Goal: Information Seeking & Learning: Learn about a topic

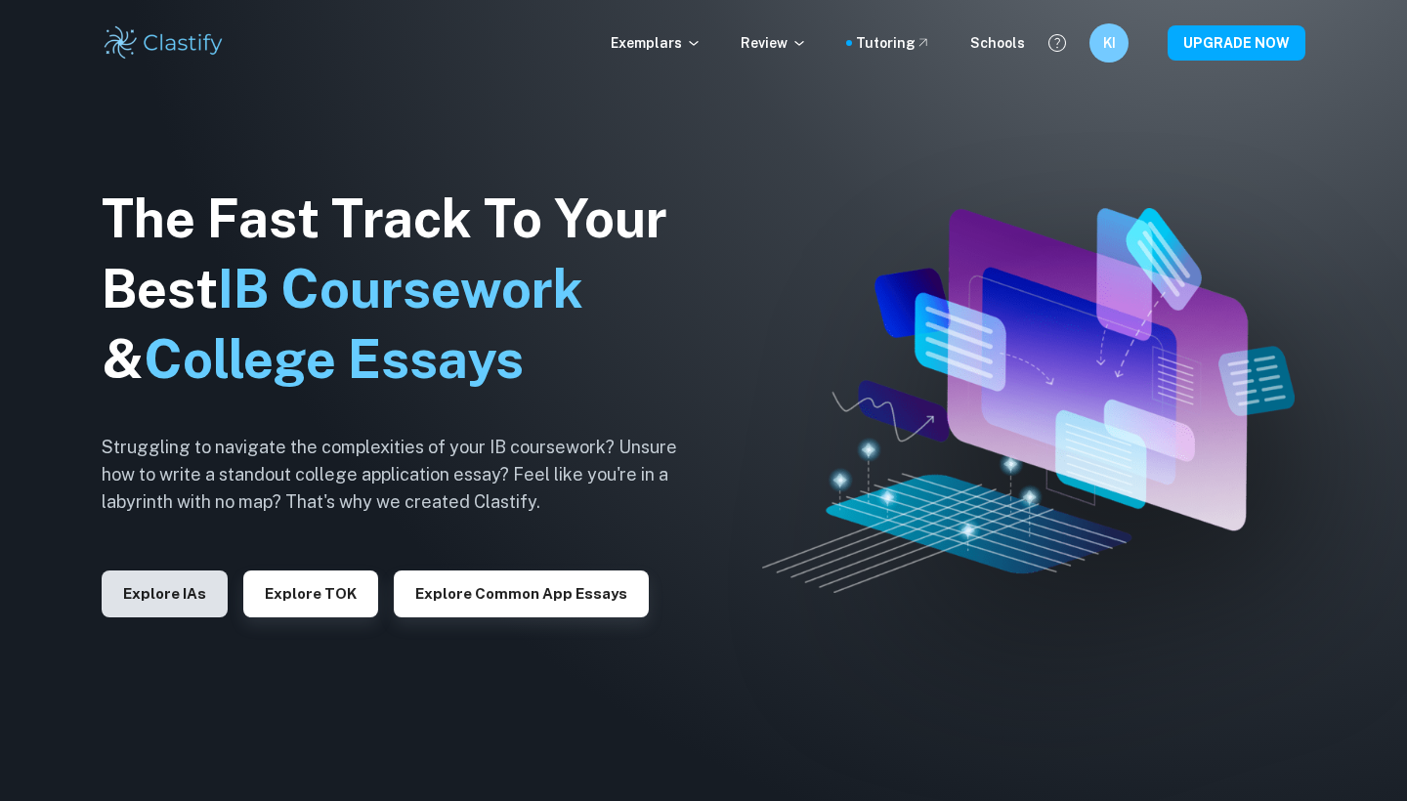
click at [159, 595] on button "Explore IAs" at bounding box center [165, 594] width 126 height 47
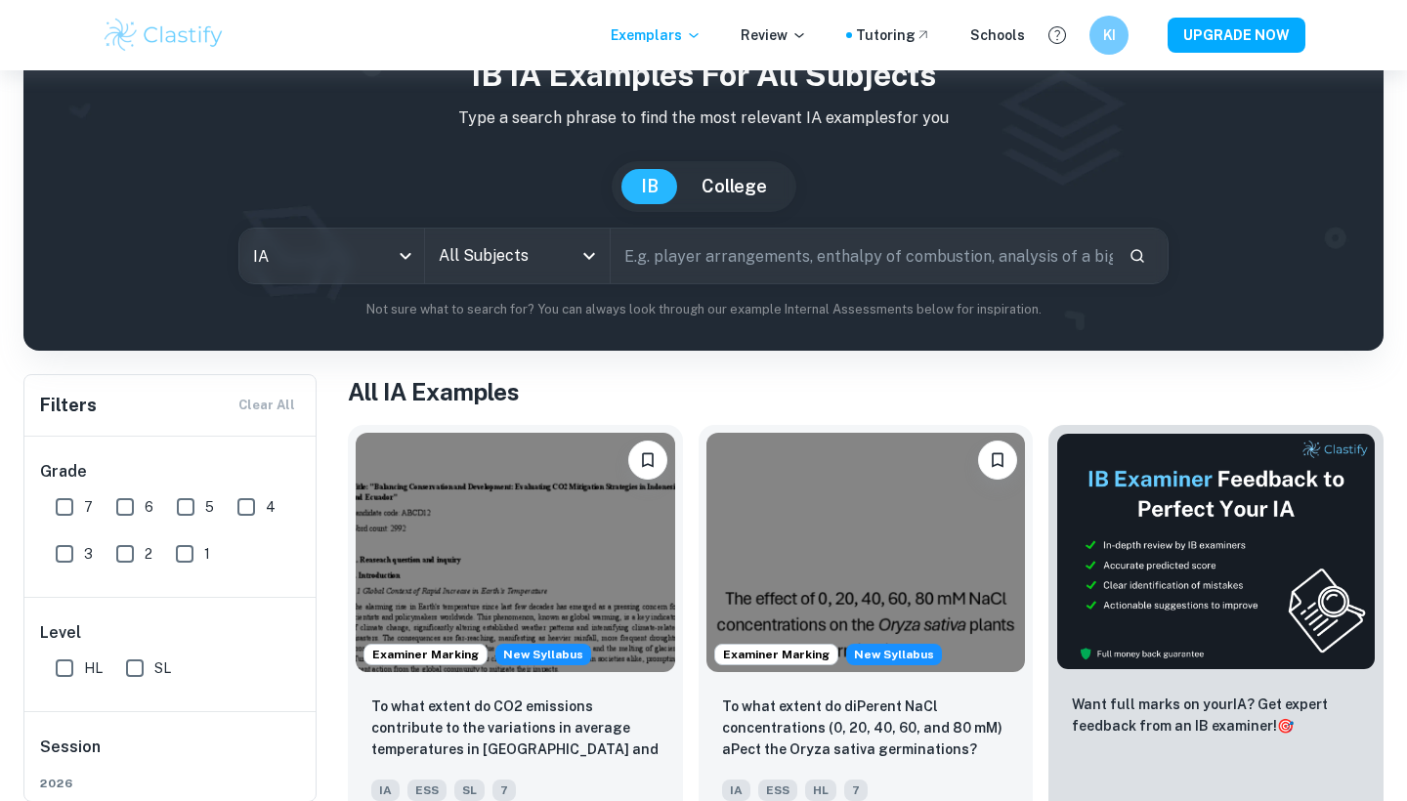
scroll to position [147, 0]
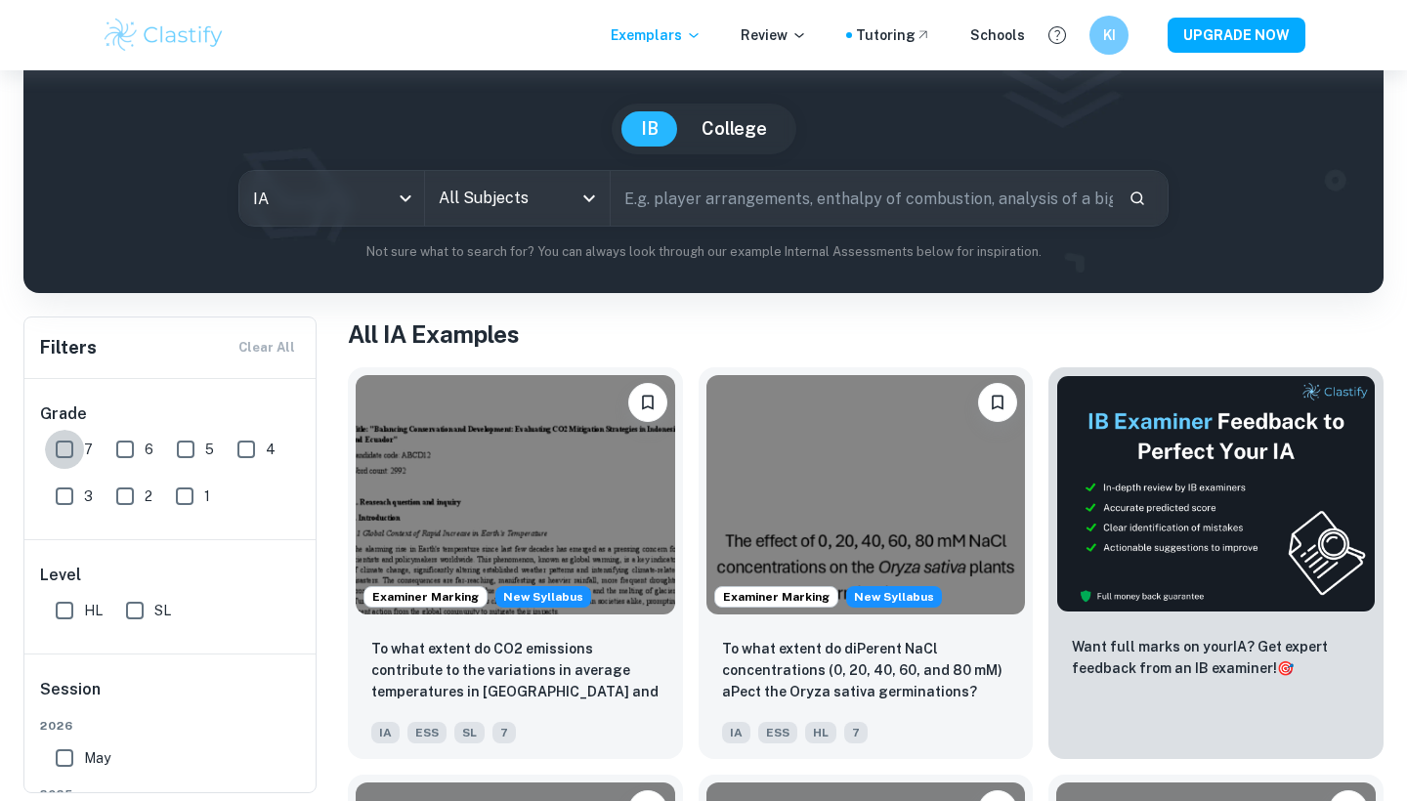
click at [62, 447] on input "7" at bounding box center [64, 449] width 39 height 39
checkbox input "true"
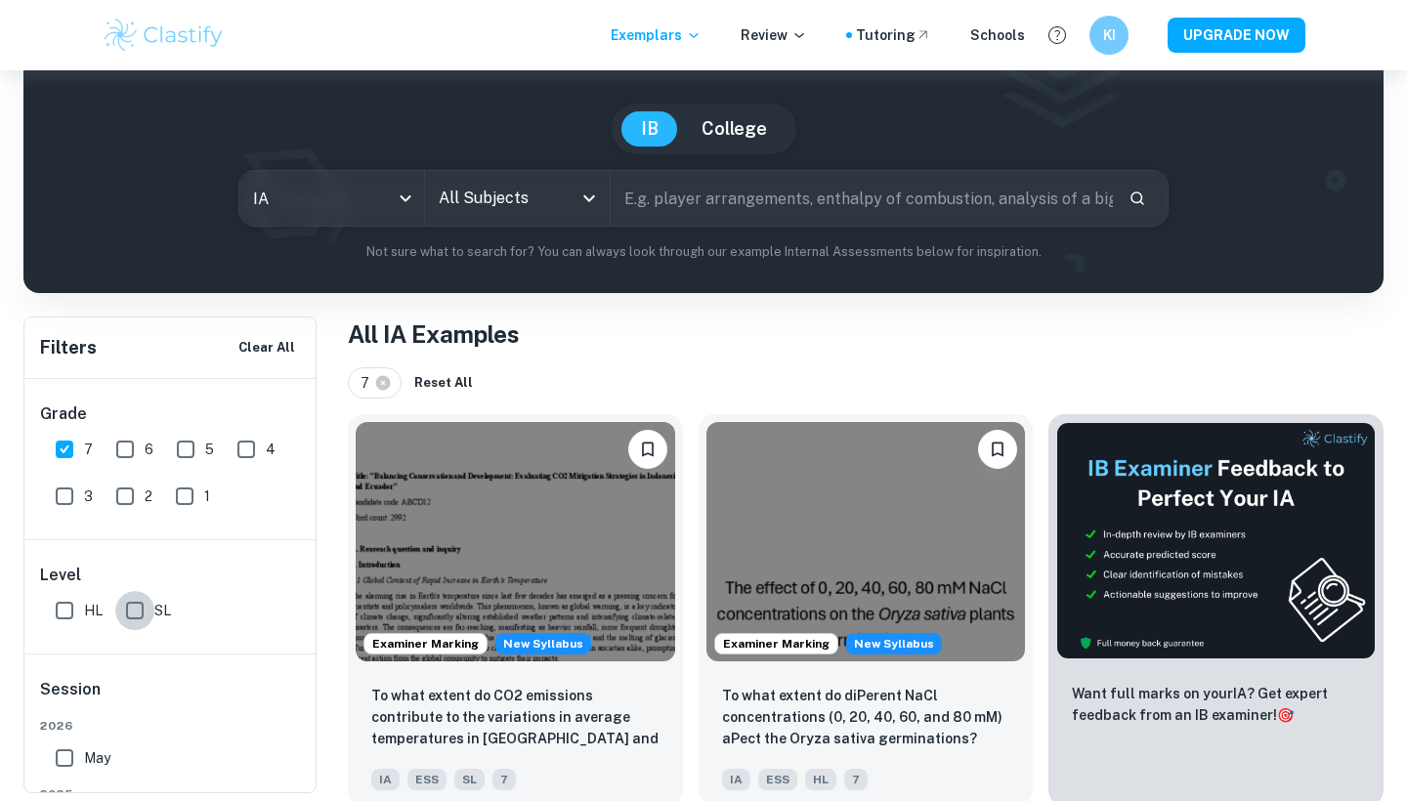
click at [139, 617] on input "SL" at bounding box center [134, 610] width 39 height 39
checkbox input "true"
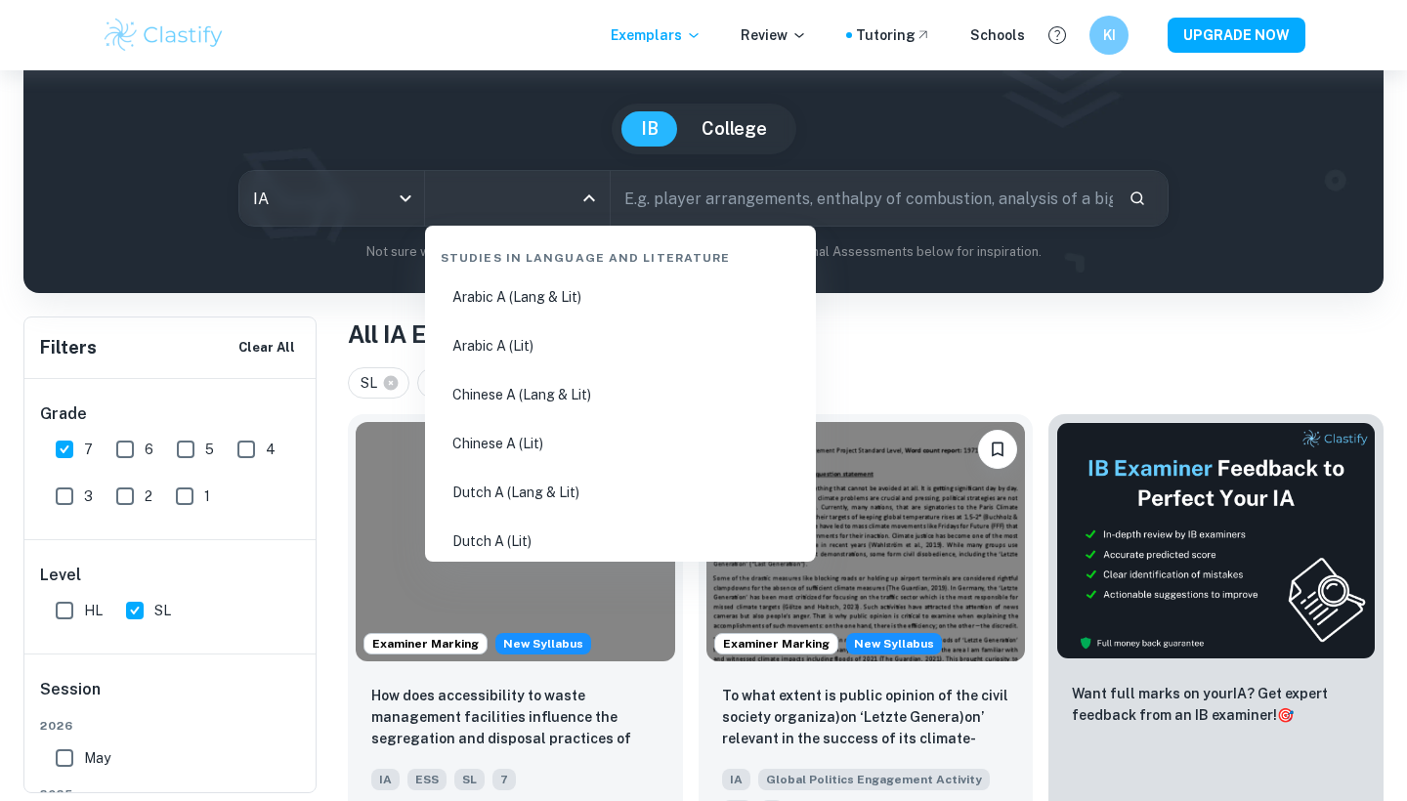
click at [502, 214] on input "All Subjects" at bounding box center [503, 198] width 138 height 37
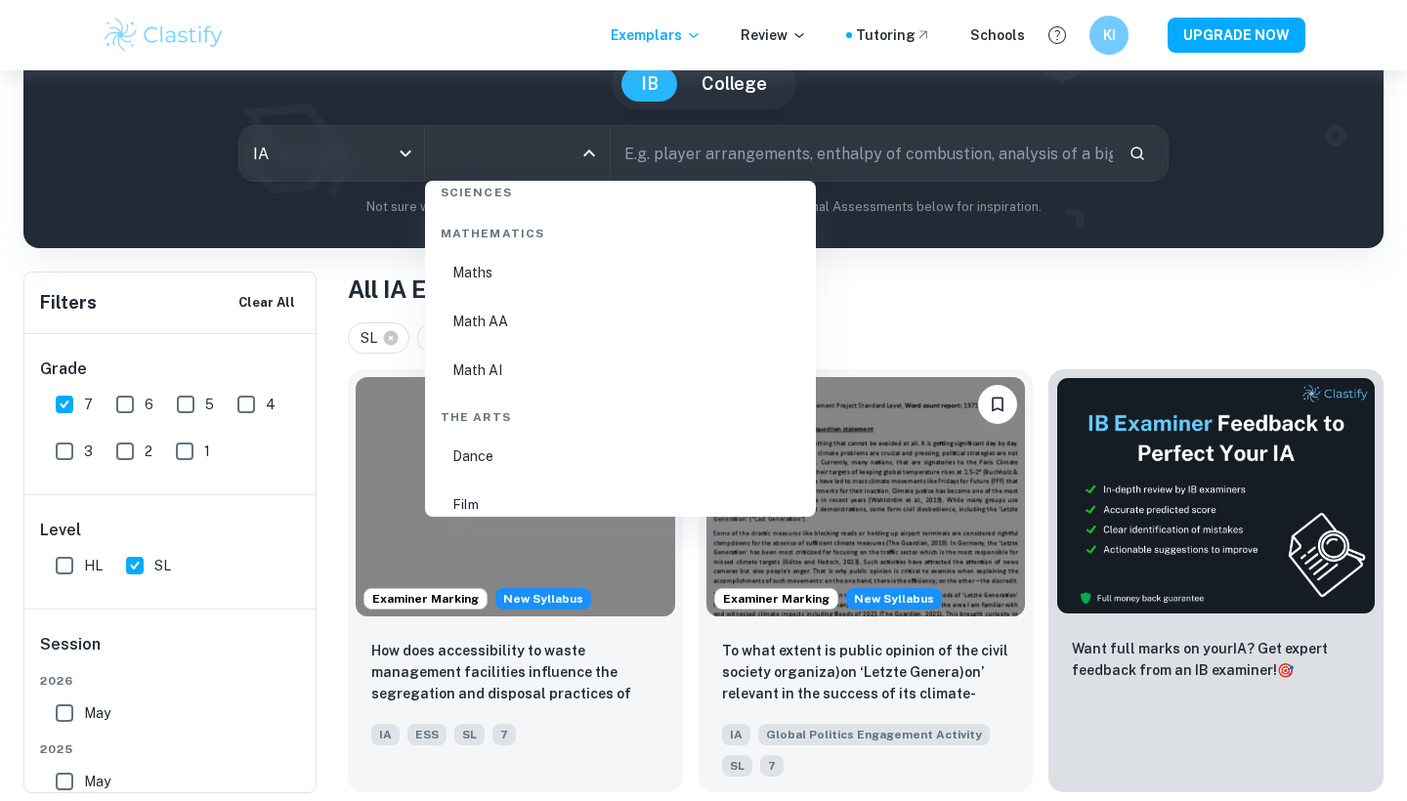
scroll to position [3357, 0]
click at [510, 319] on li "Math AA" at bounding box center [620, 316] width 375 height 45
type input "Math AA"
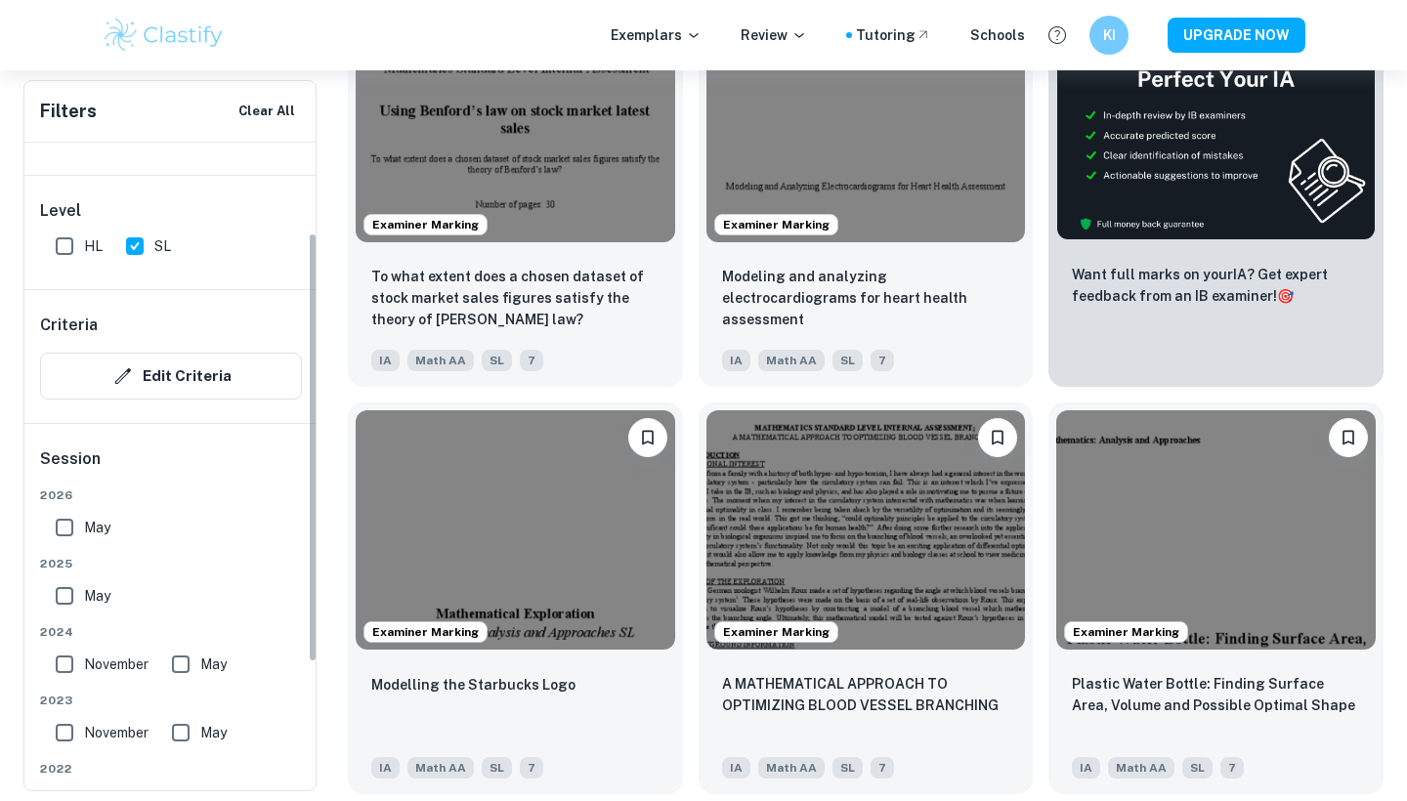
scroll to position [137, 0]
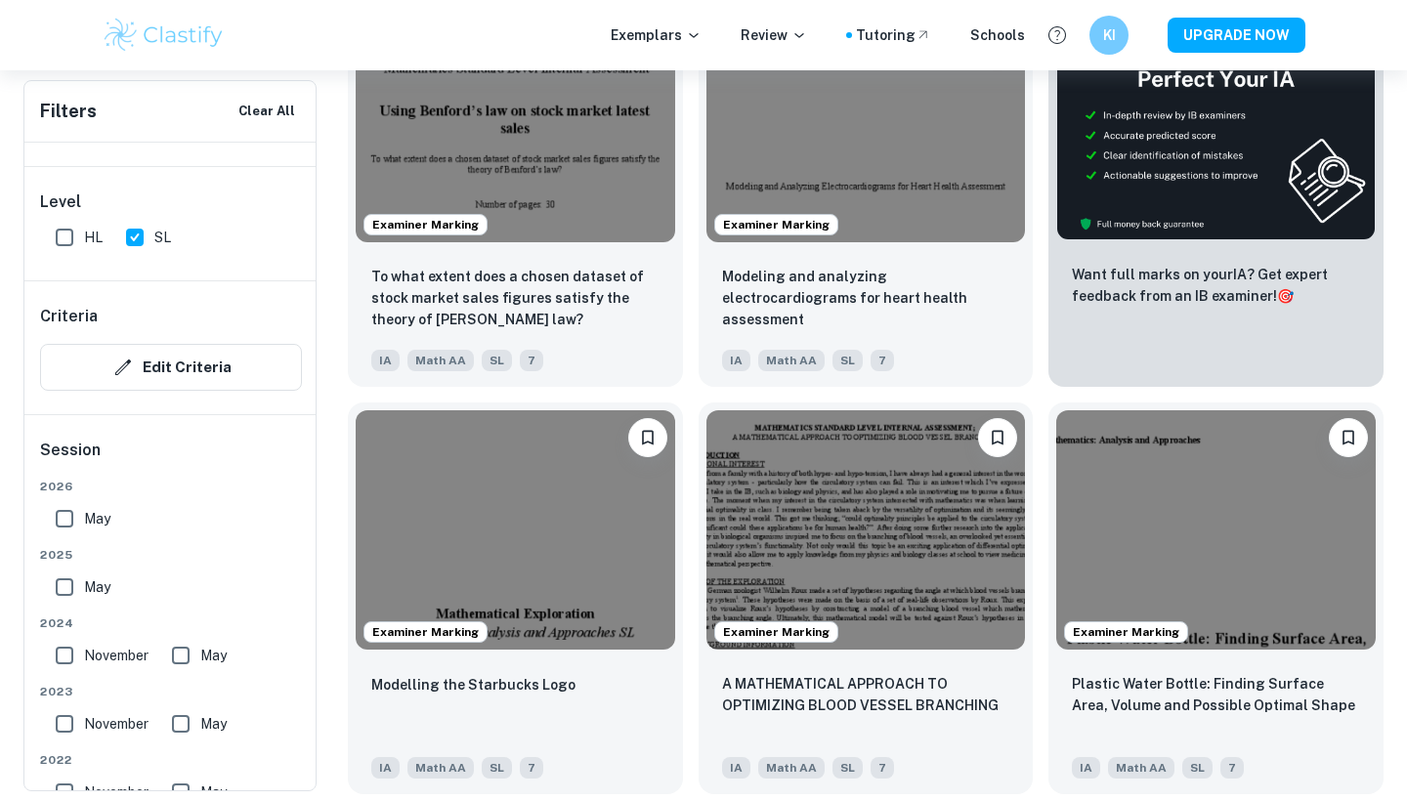
click at [175, 656] on input "May" at bounding box center [180, 655] width 39 height 39
checkbox input "true"
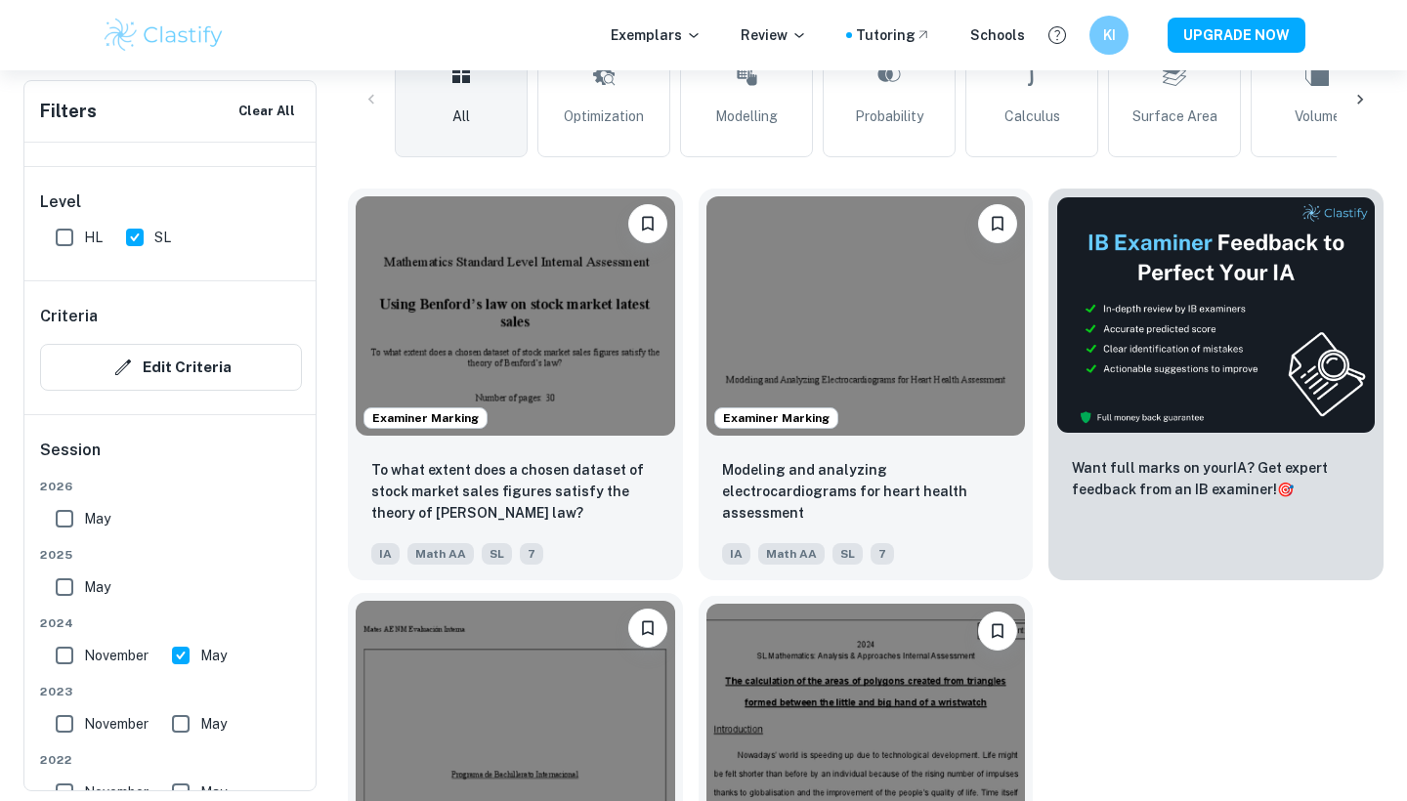
scroll to position [541, 0]
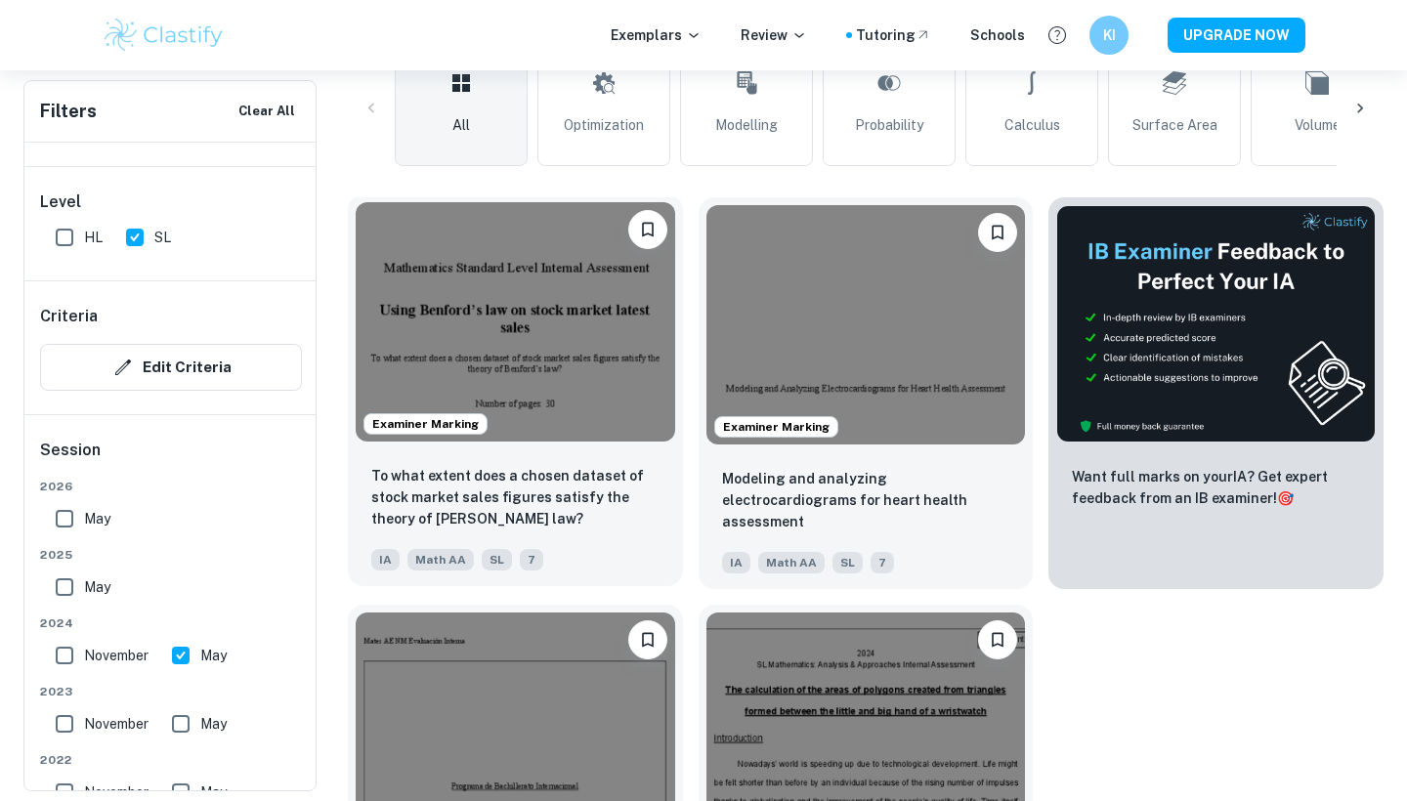
click at [458, 332] on img at bounding box center [515, 321] width 319 height 239
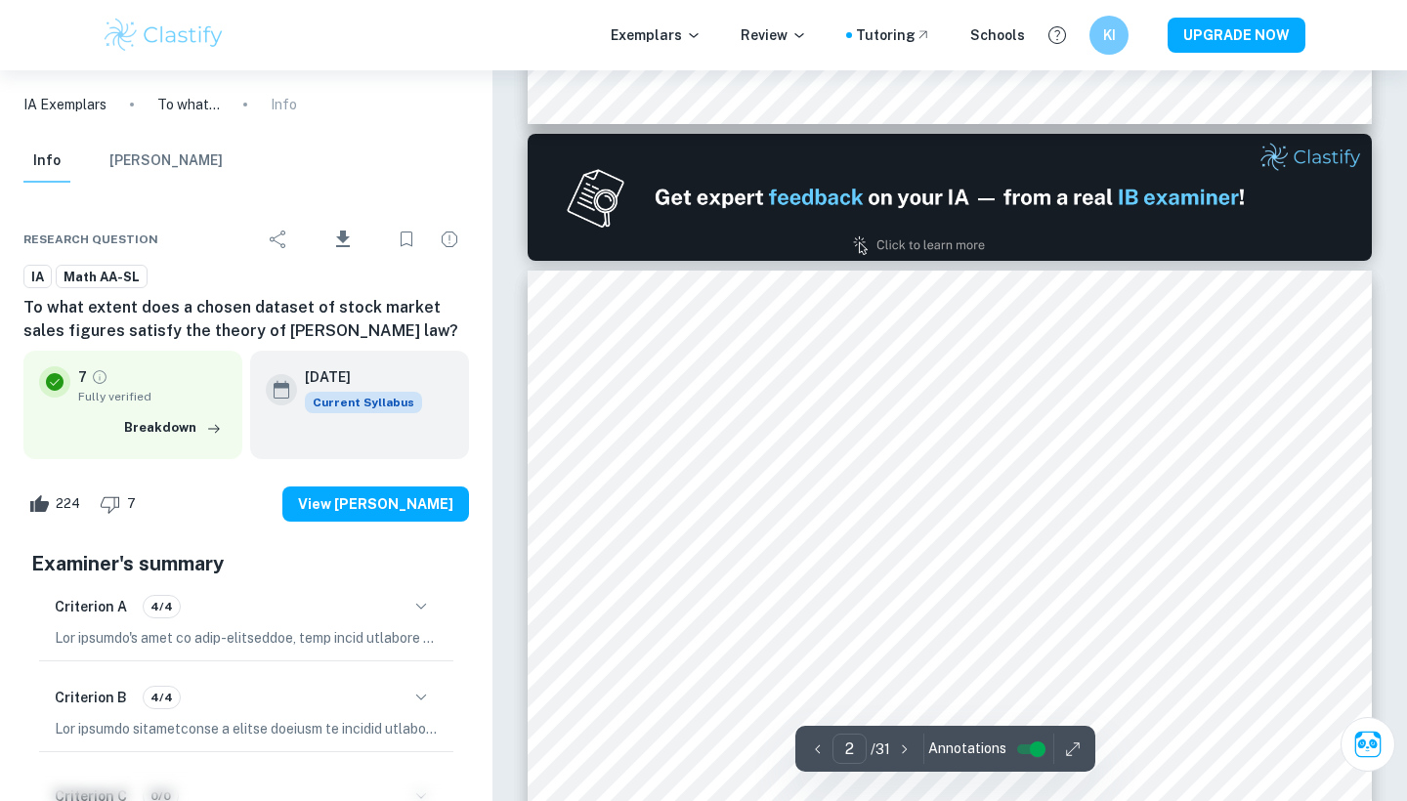
scroll to position [1127, 0]
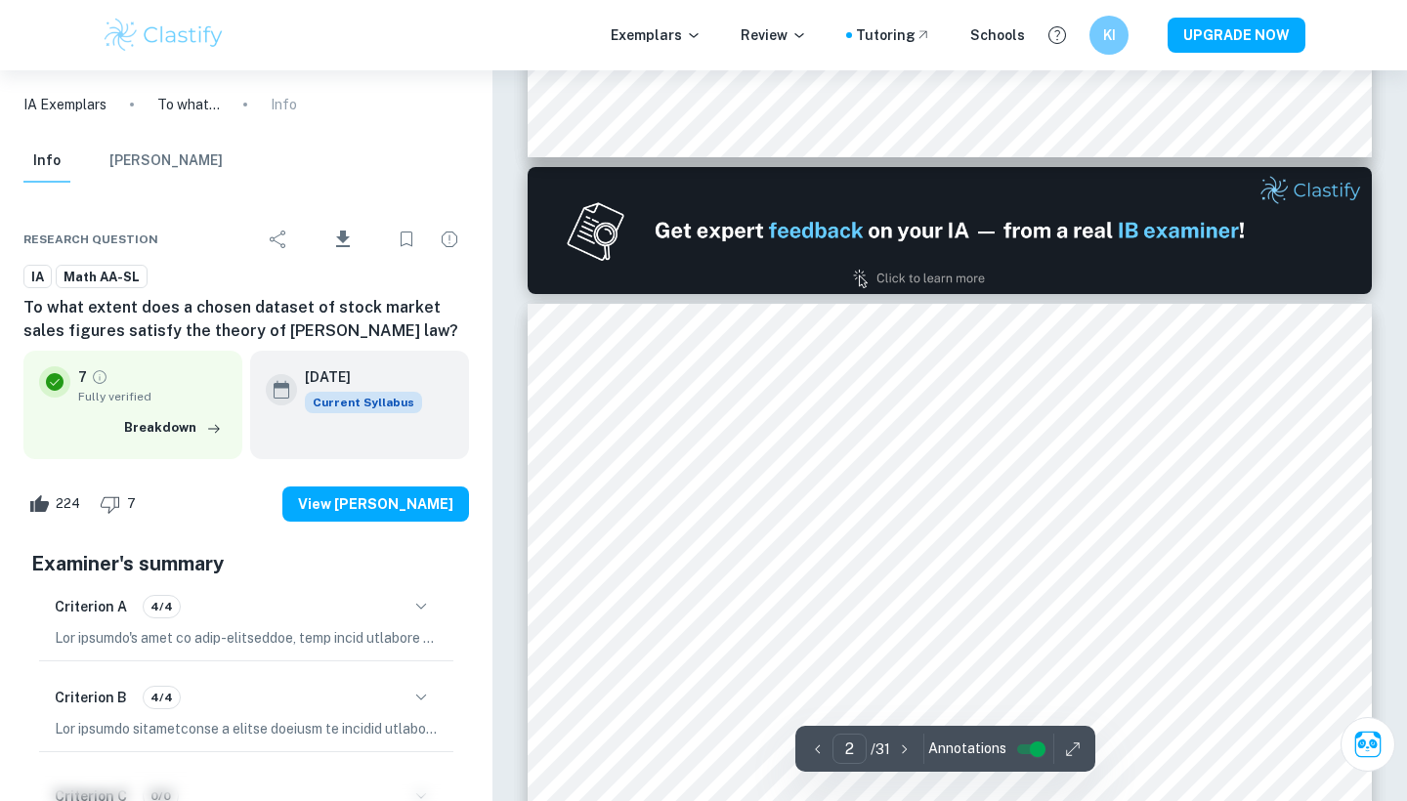
type input "1"
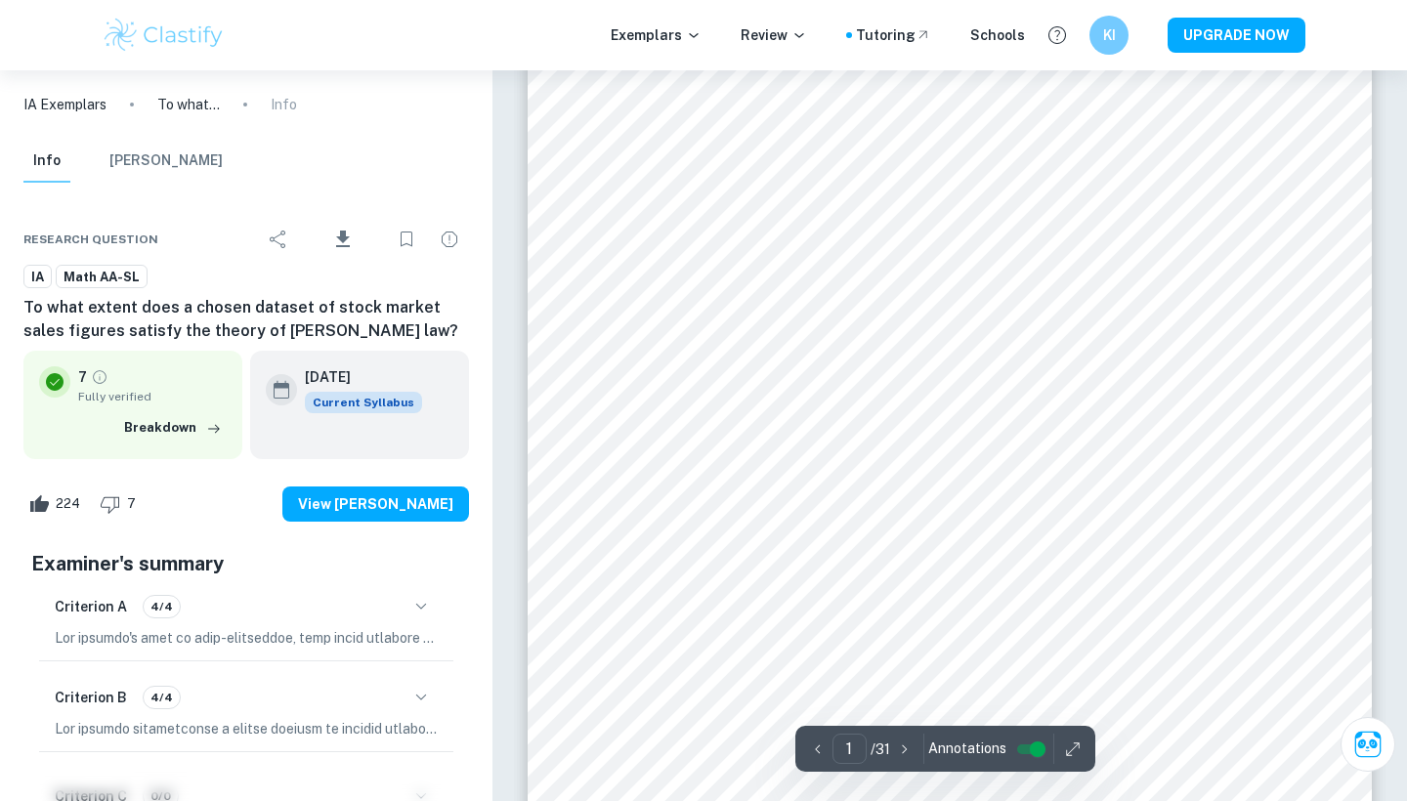
scroll to position [89, 0]
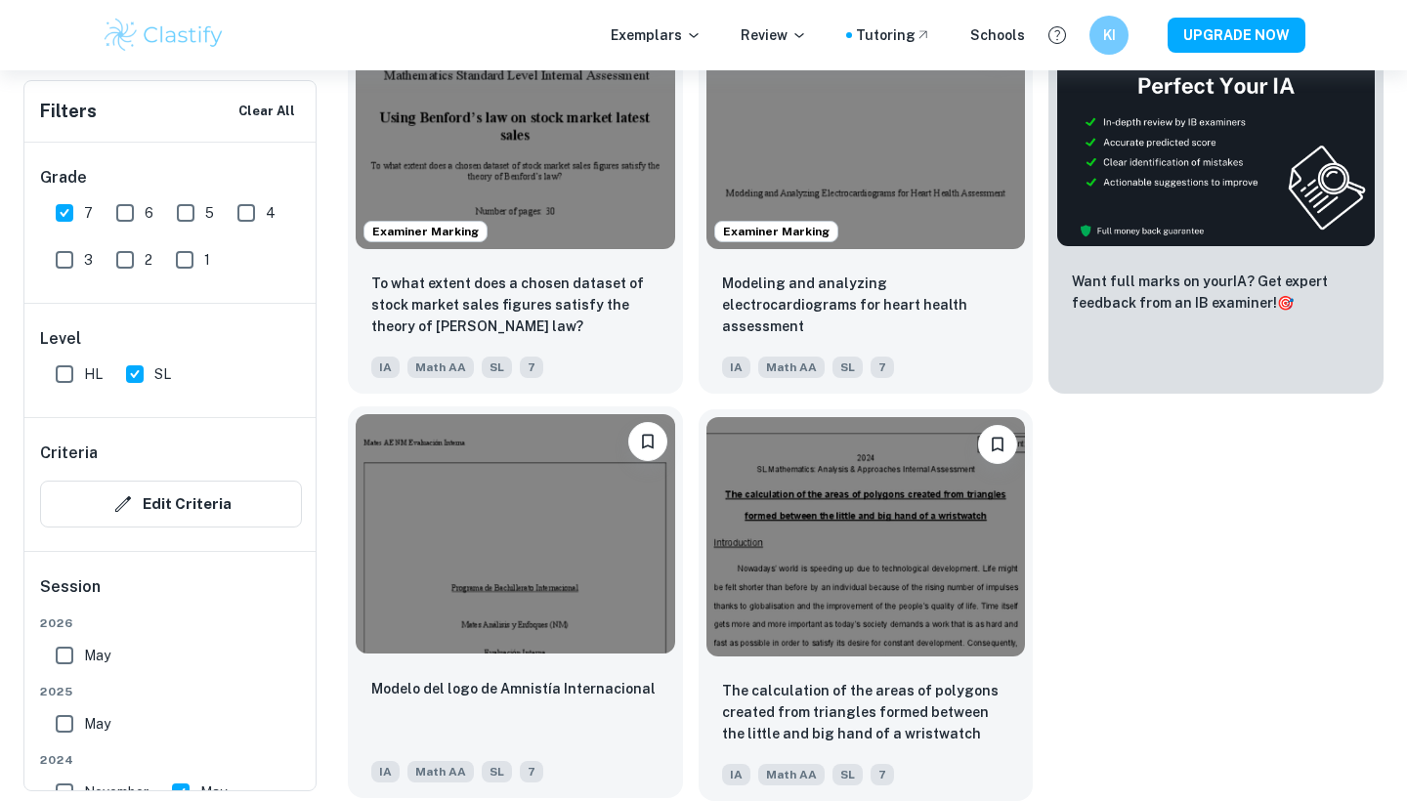
scroll to position [737, 0]
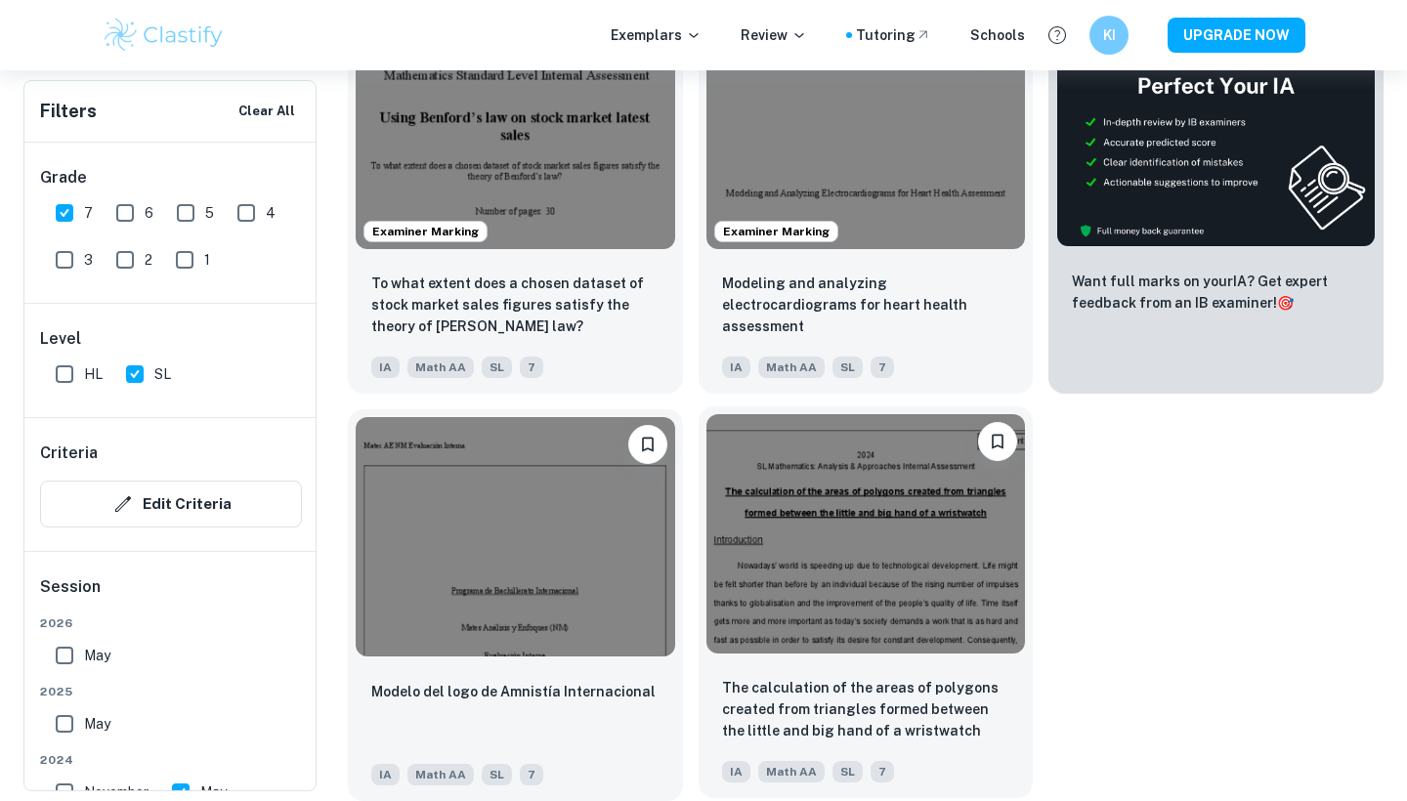
click at [854, 554] on img at bounding box center [865, 533] width 319 height 239
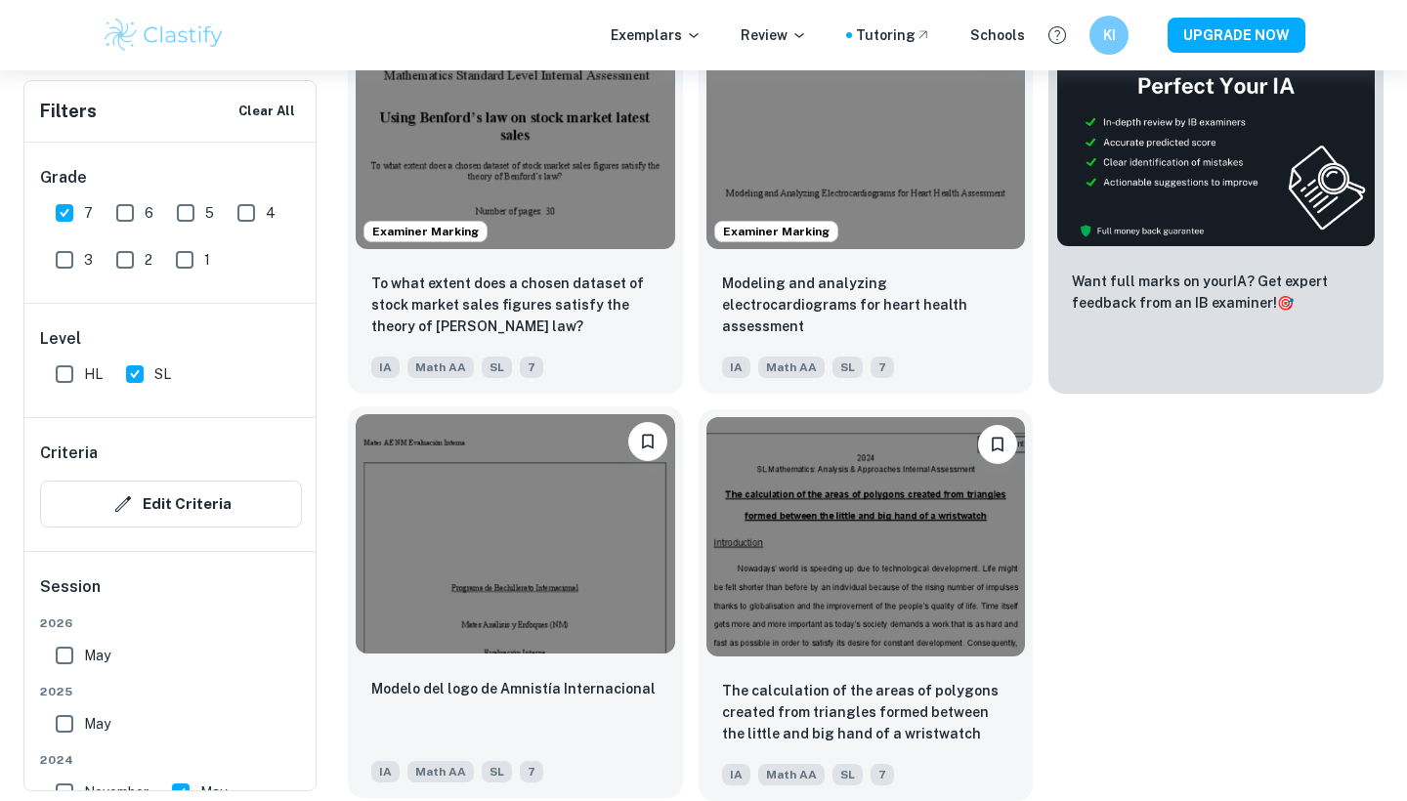
scroll to position [737, 0]
click at [542, 511] on img at bounding box center [515, 533] width 319 height 239
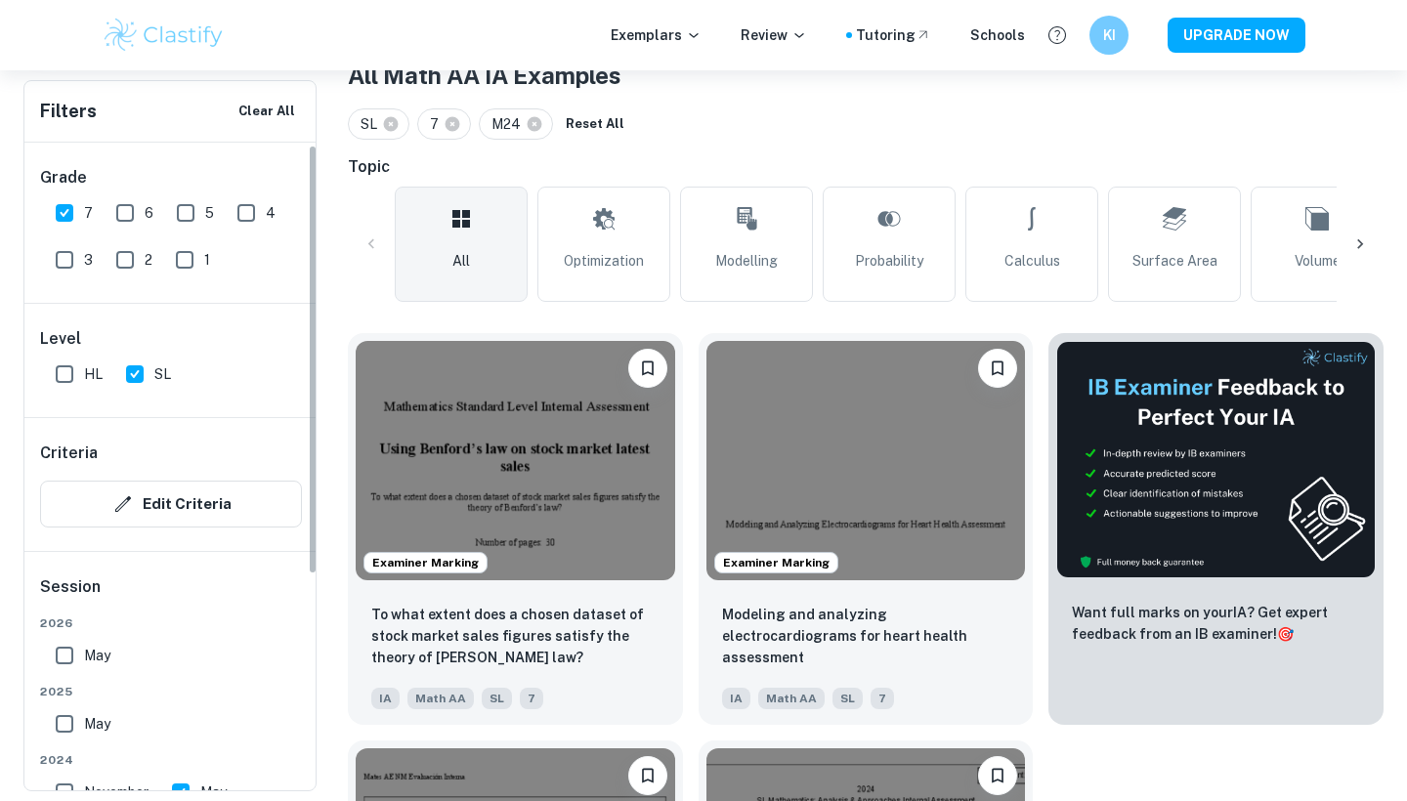
scroll to position [249, 0]
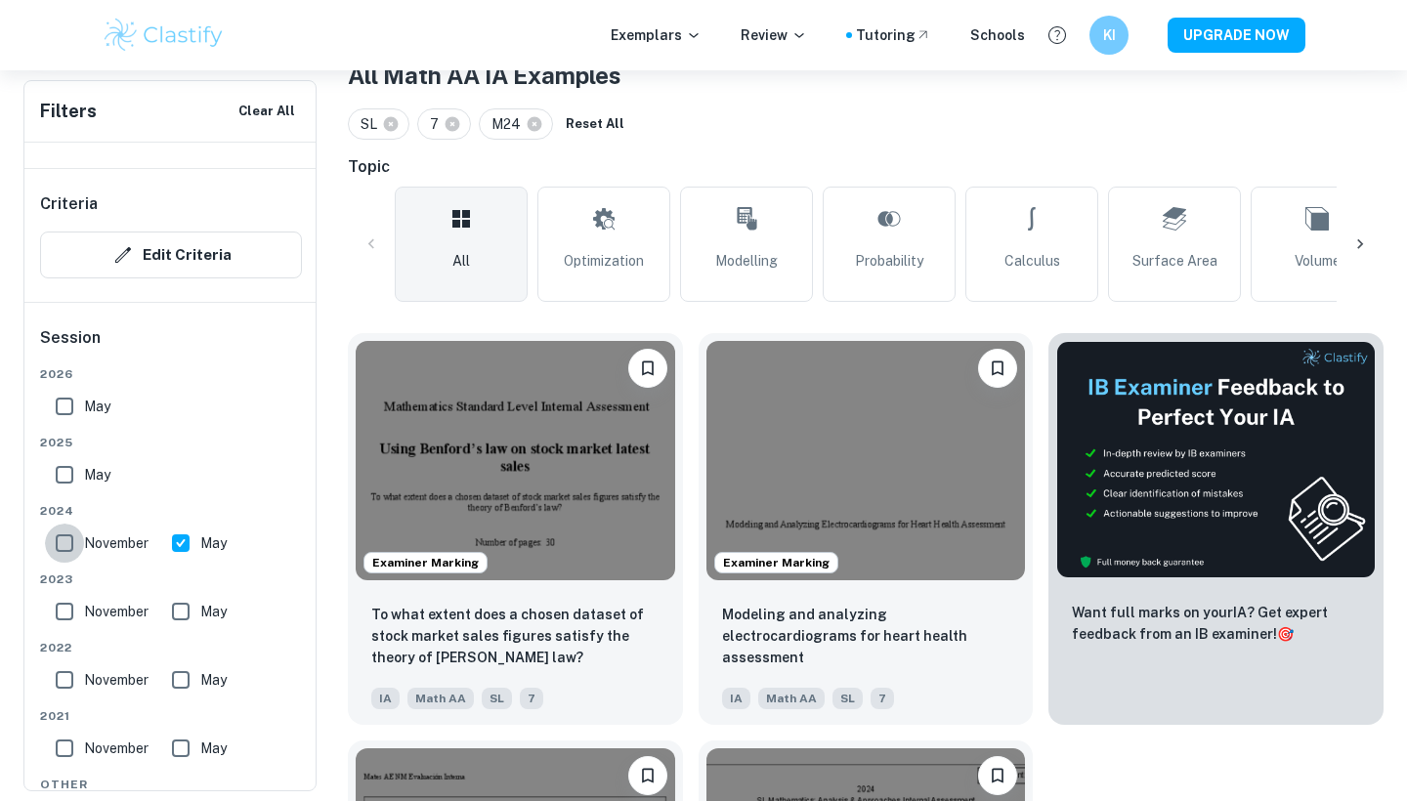
click at [64, 534] on input "November" at bounding box center [64, 543] width 39 height 39
checkbox input "true"
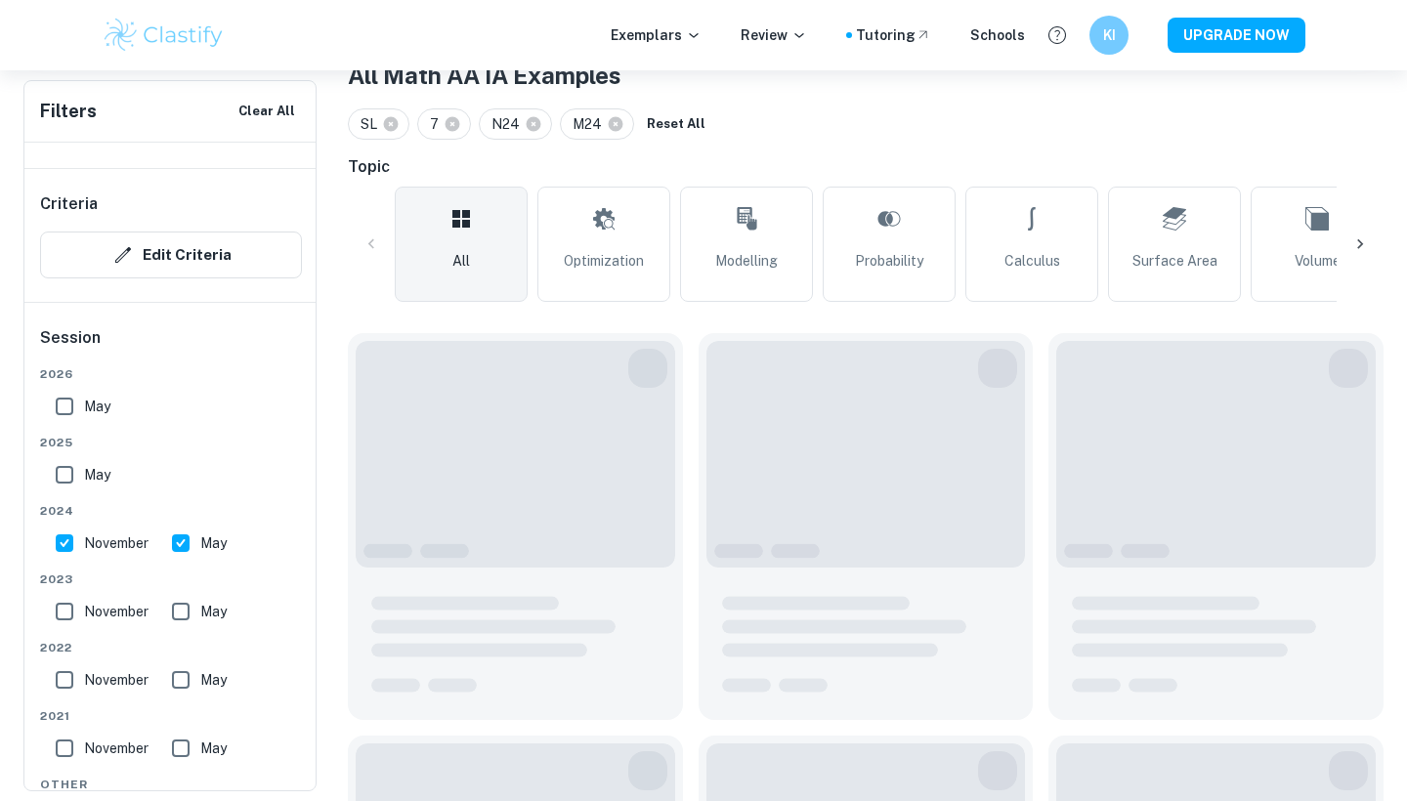
click at [68, 486] on input "May" at bounding box center [64, 474] width 39 height 39
checkbox input "true"
